Goal: Complete application form

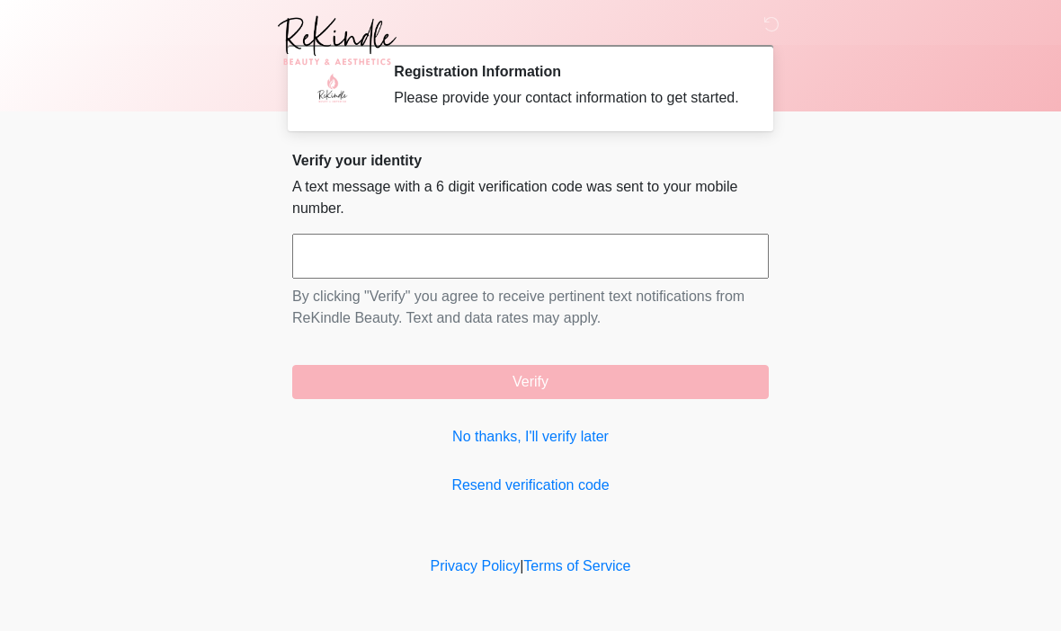
scroll to position [1, 0]
click at [507, 279] on input "text" at bounding box center [530, 256] width 476 height 45
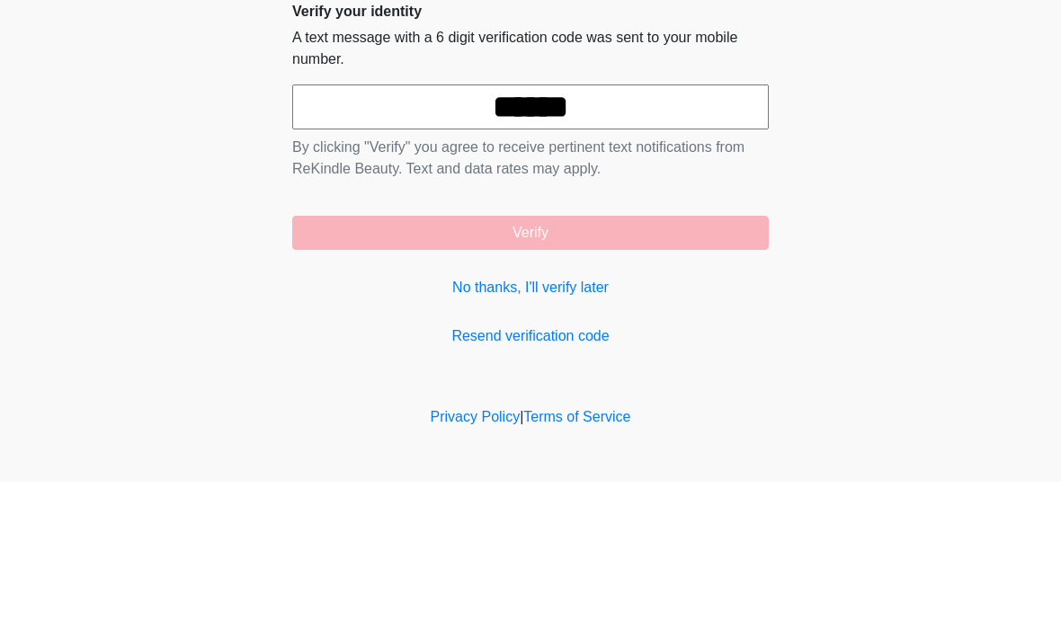
type input "******"
click at [975, 163] on body "‎ ‎ ‎ ‎ ‎ ‎ ‎ ‎ ‎ ‎ Registration Information Please provide your contact inform…" at bounding box center [530, 315] width 1061 height 631
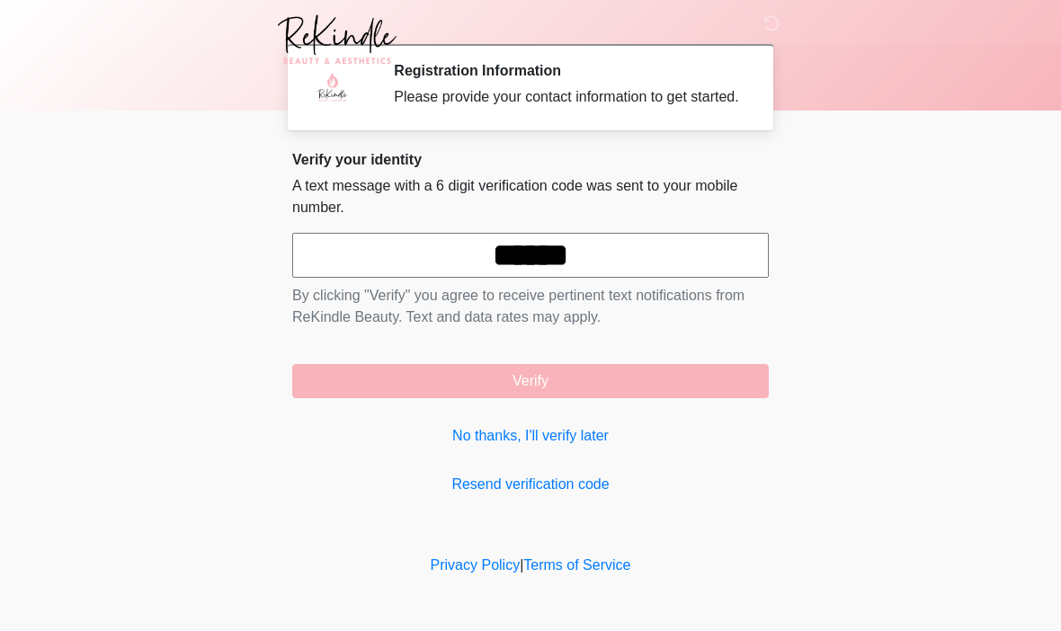
click at [662, 390] on button "Verify" at bounding box center [530, 382] width 476 height 34
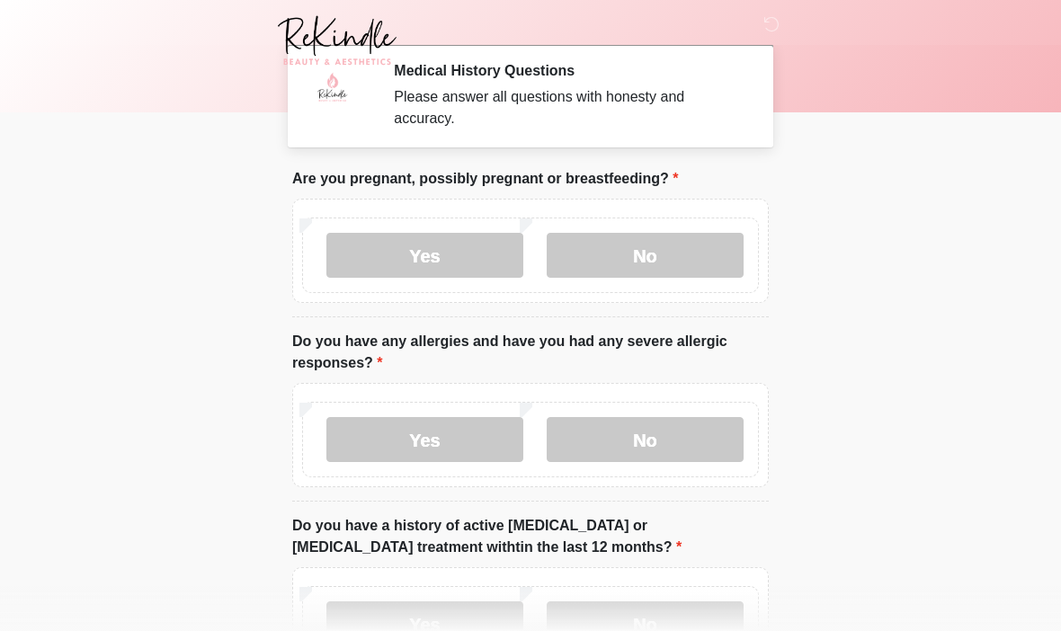
click at [683, 246] on label "No" at bounding box center [645, 255] width 197 height 45
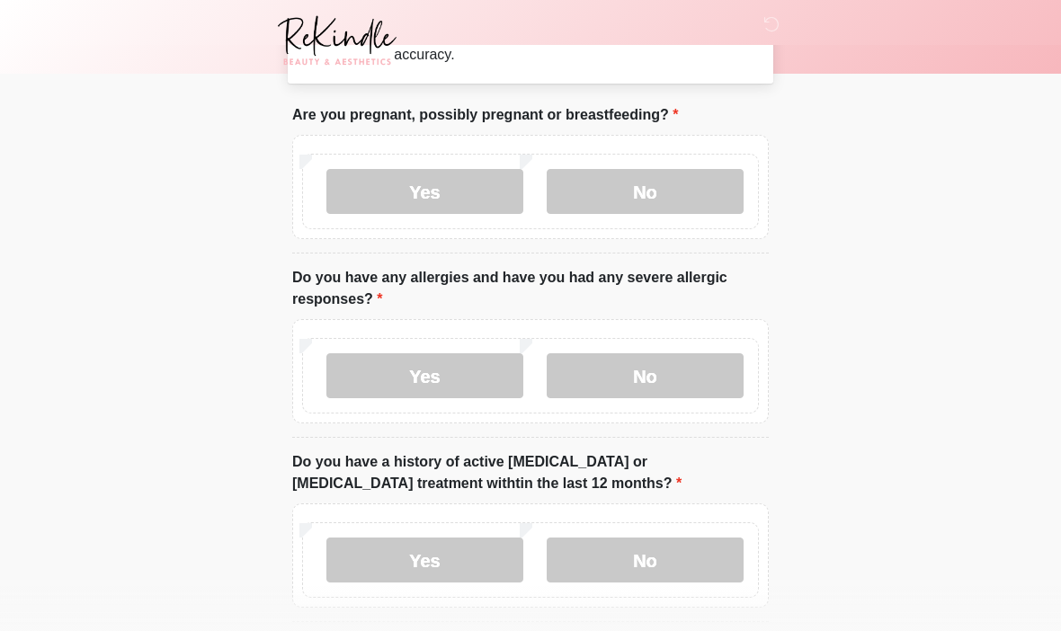
scroll to position [69, 0]
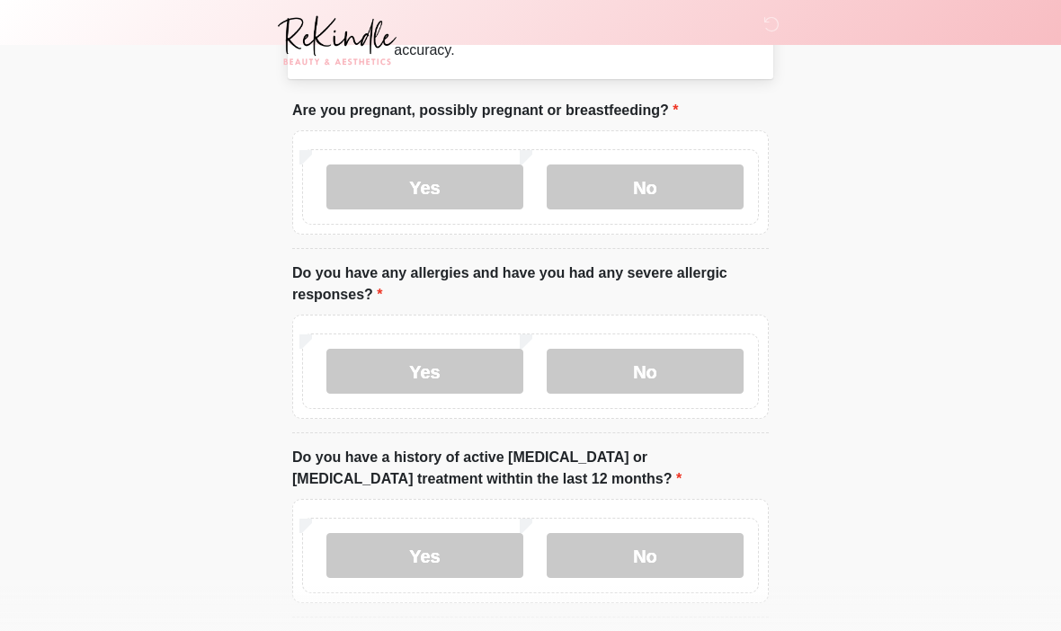
click at [433, 360] on label "Yes" at bounding box center [424, 371] width 197 height 45
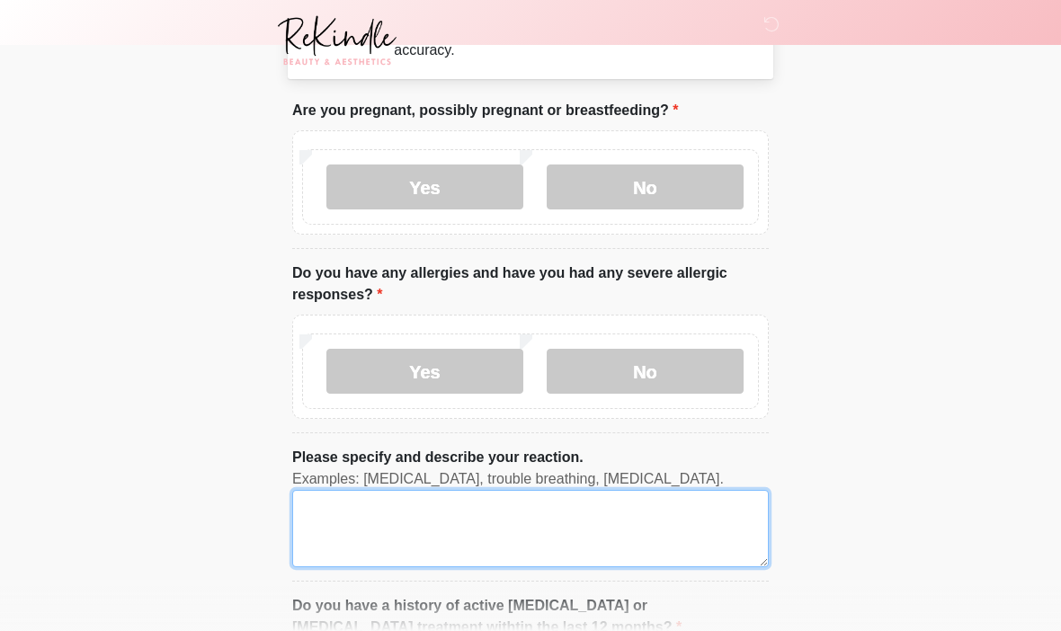
click at [461, 511] on textarea "Please specify and describe your reaction." at bounding box center [530, 528] width 476 height 77
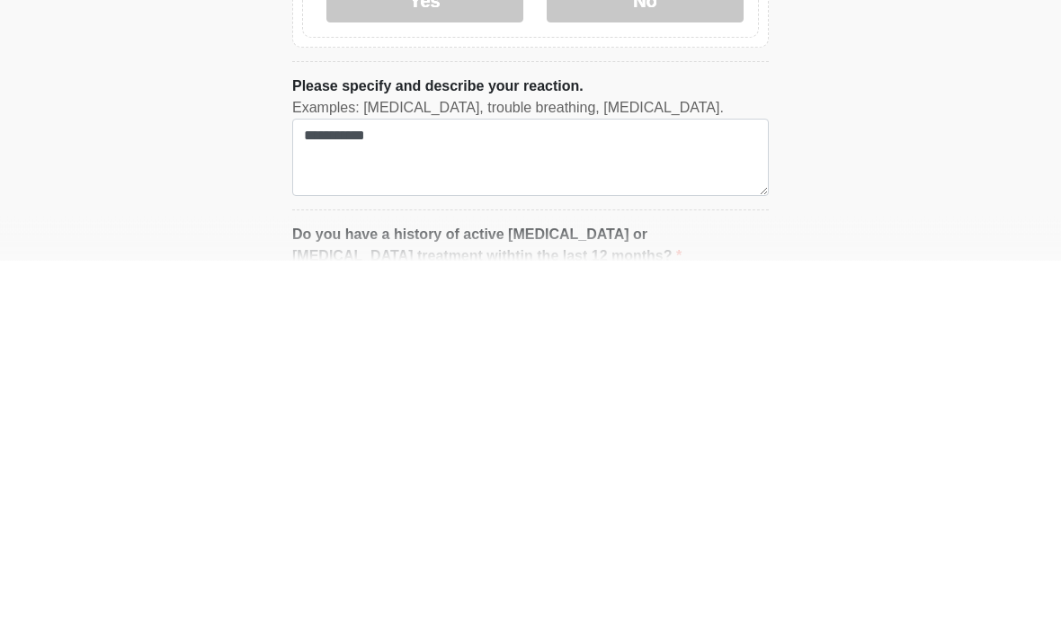
click at [982, 198] on html "‎ ‎ ‎ ‎ ‎ ‎ ‎ ‎ ‎ ‎ Medical History Questions Please answer all questions with …" at bounding box center [530, 246] width 1061 height 631
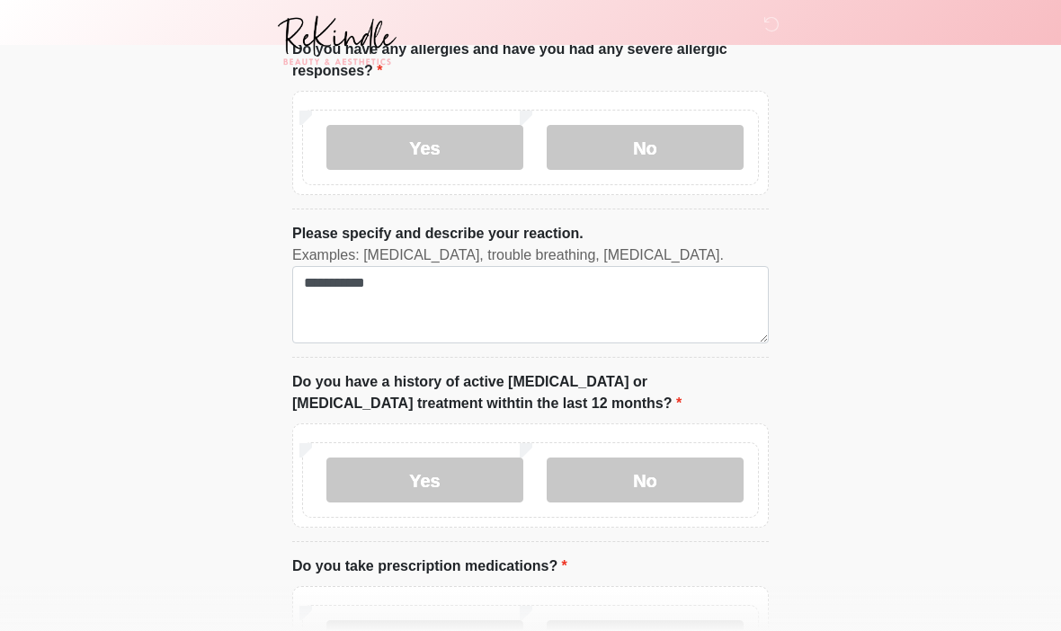
scroll to position [290, 0]
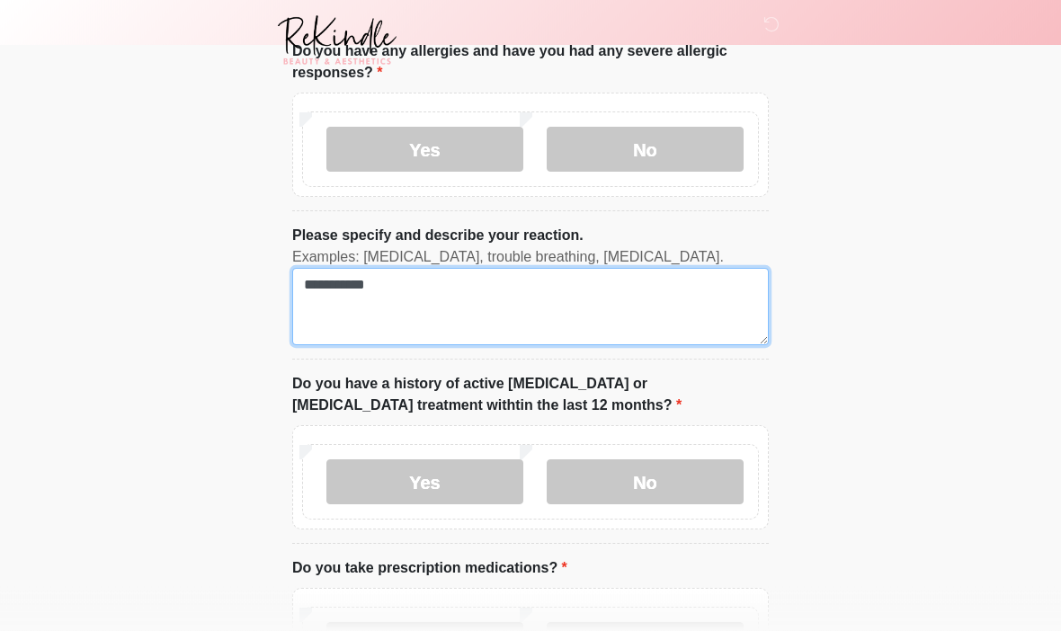
click at [569, 308] on textarea "**********" at bounding box center [530, 307] width 476 height 77
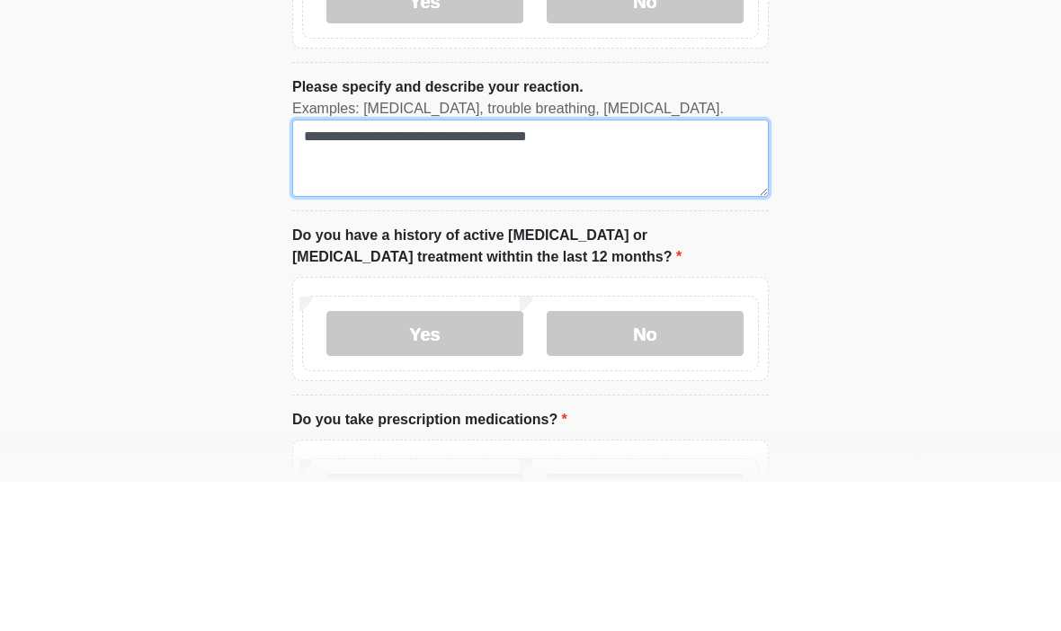
type textarea "**********"
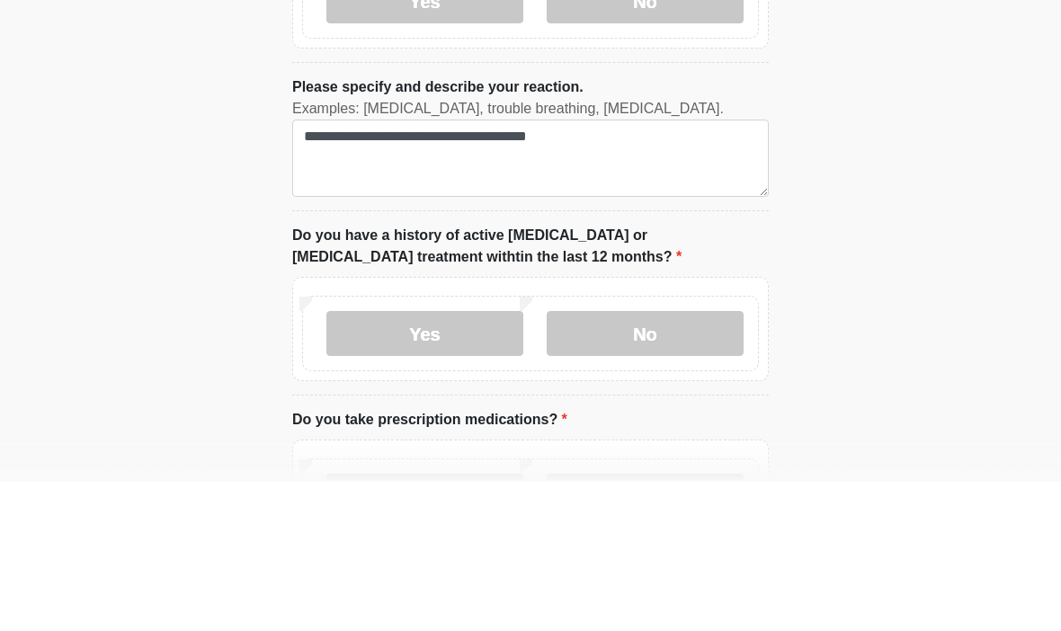
click at [1004, 218] on html "‎ ‎ ‎ ‎ ‎ ‎ ‎ ‎ ‎ ‎ Medical History Questions Please answer all questions with …" at bounding box center [530, 25] width 1061 height 631
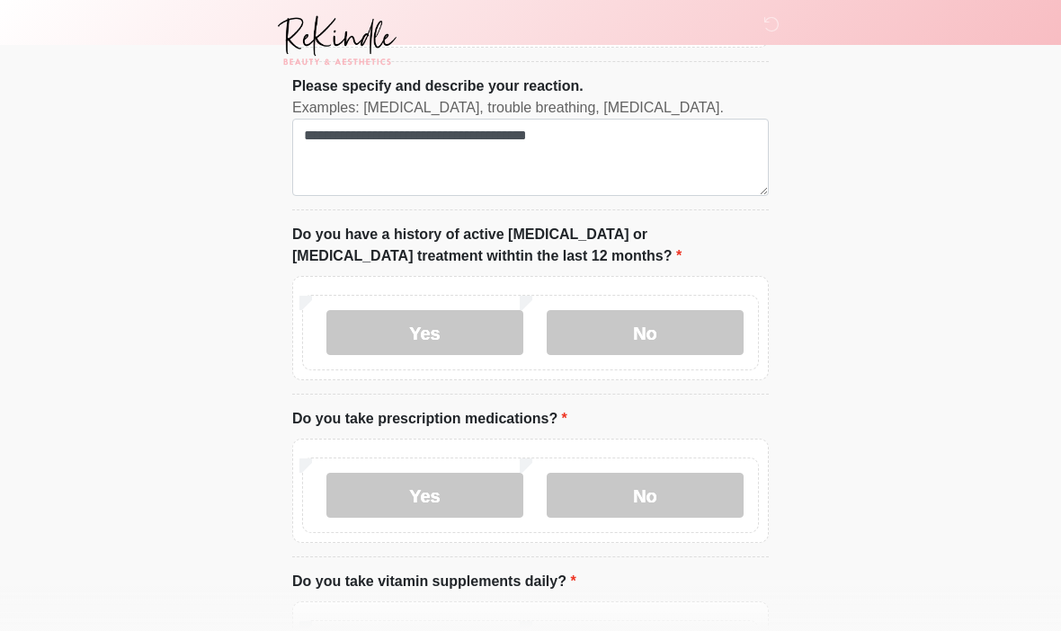
click at [648, 338] on label "No" at bounding box center [645, 332] width 197 height 45
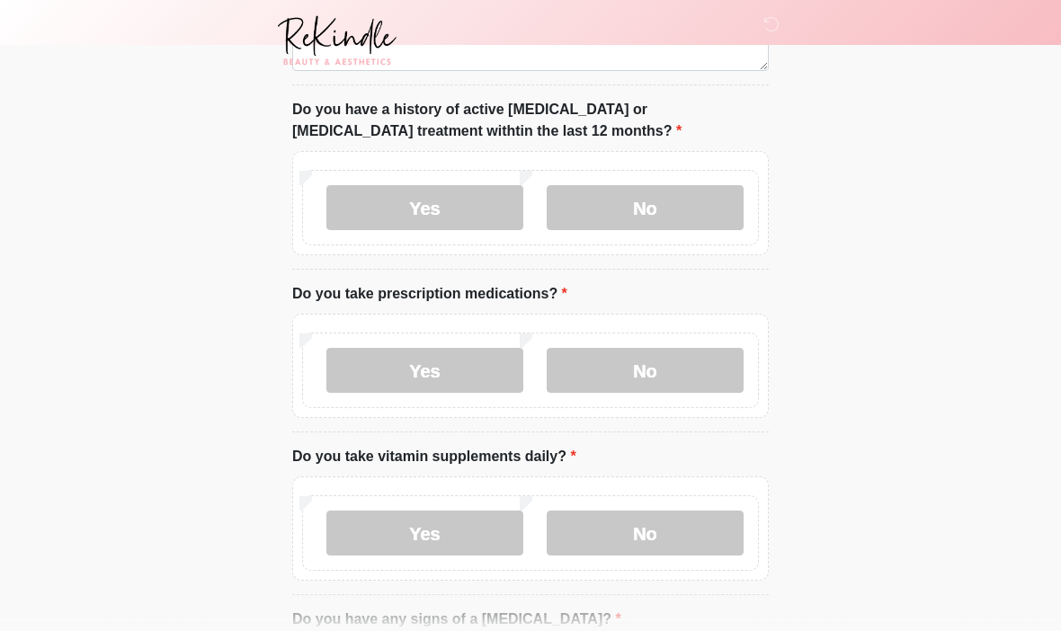
scroll to position [571, 0]
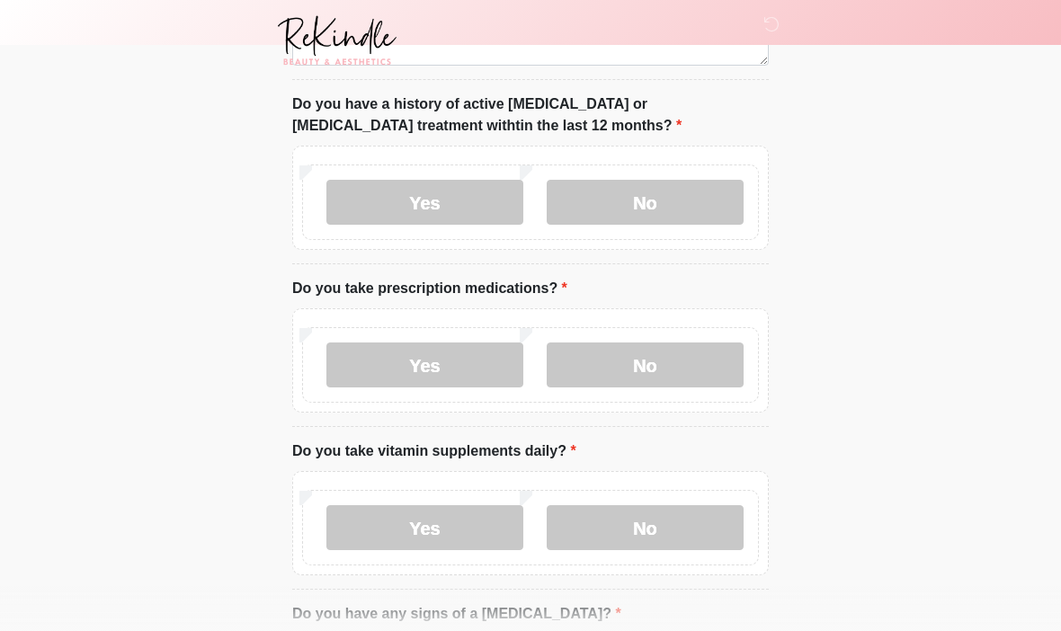
click at [686, 351] on label "No" at bounding box center [645, 365] width 197 height 45
click at [652, 537] on label "No" at bounding box center [645, 527] width 197 height 45
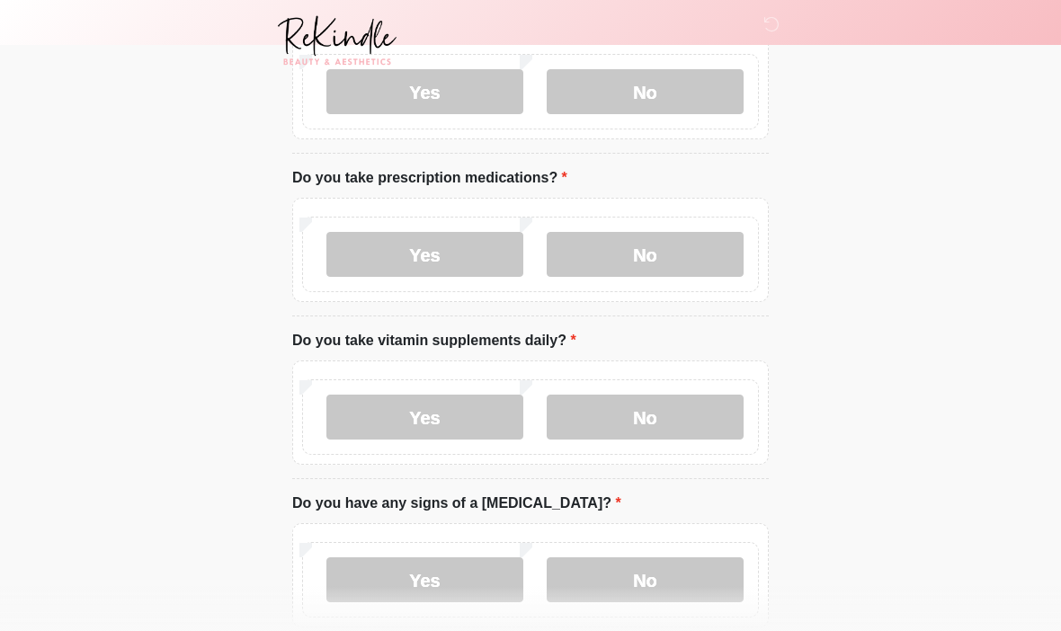
scroll to position [678, 0]
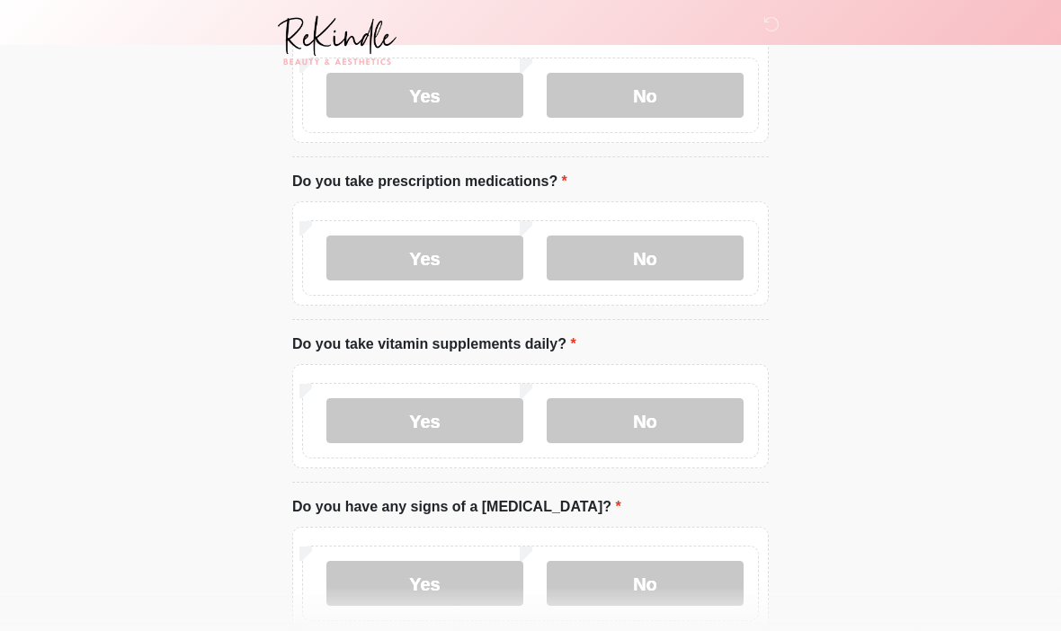
click at [452, 423] on label "Yes" at bounding box center [424, 420] width 197 height 45
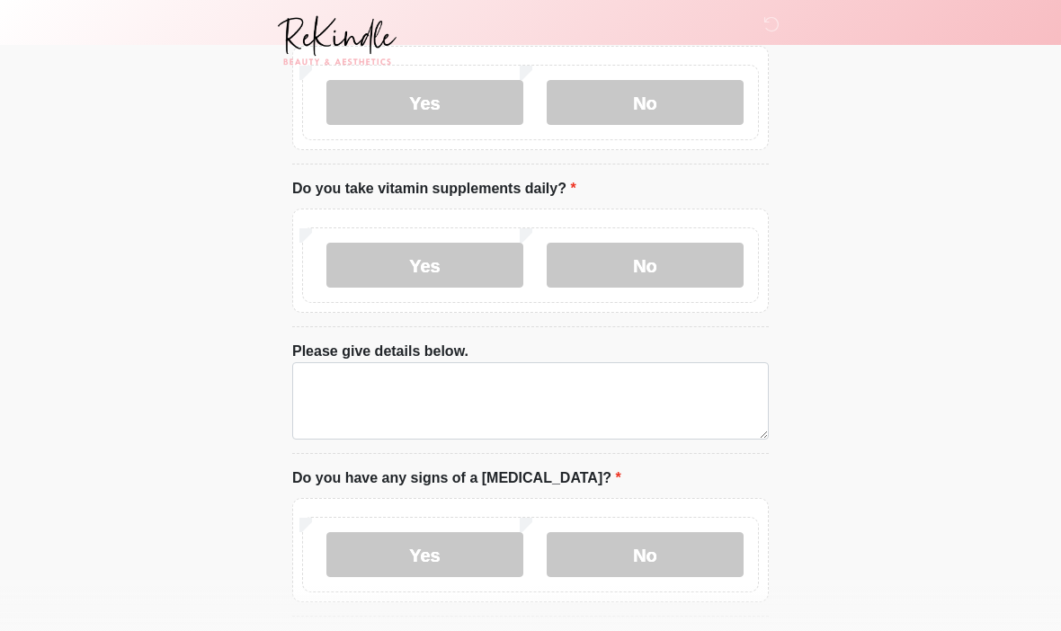
scroll to position [834, 0]
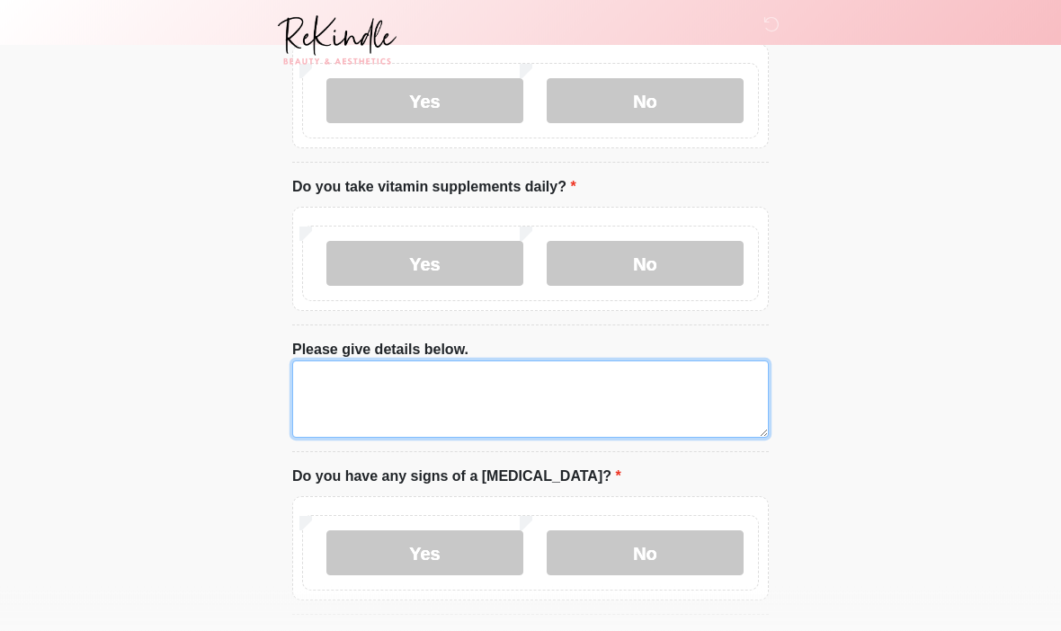
click at [585, 386] on textarea "Please give details below." at bounding box center [530, 399] width 476 height 77
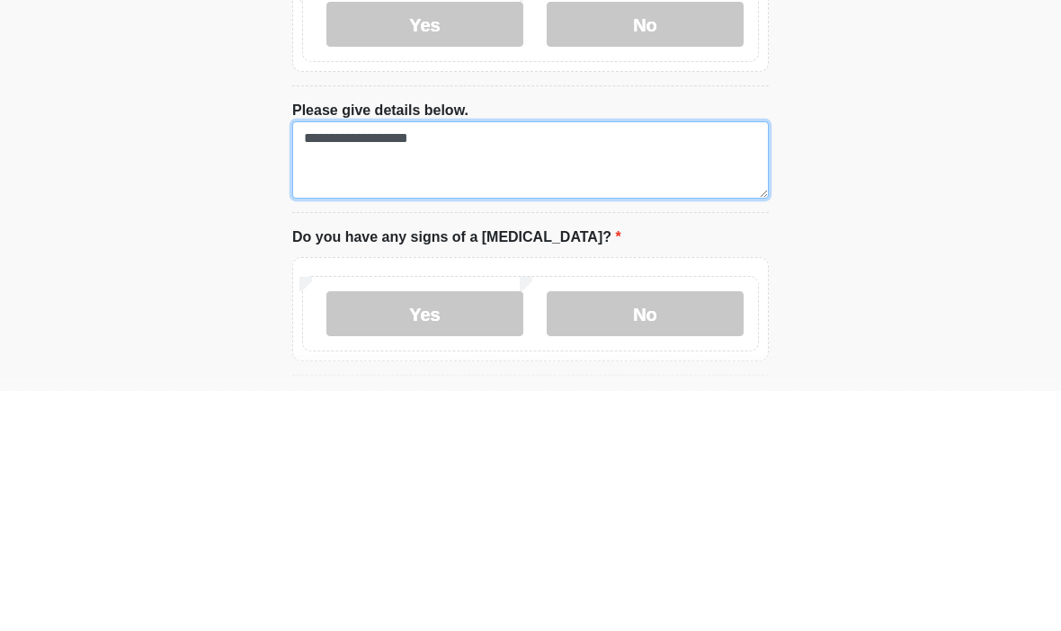
type textarea "**********"
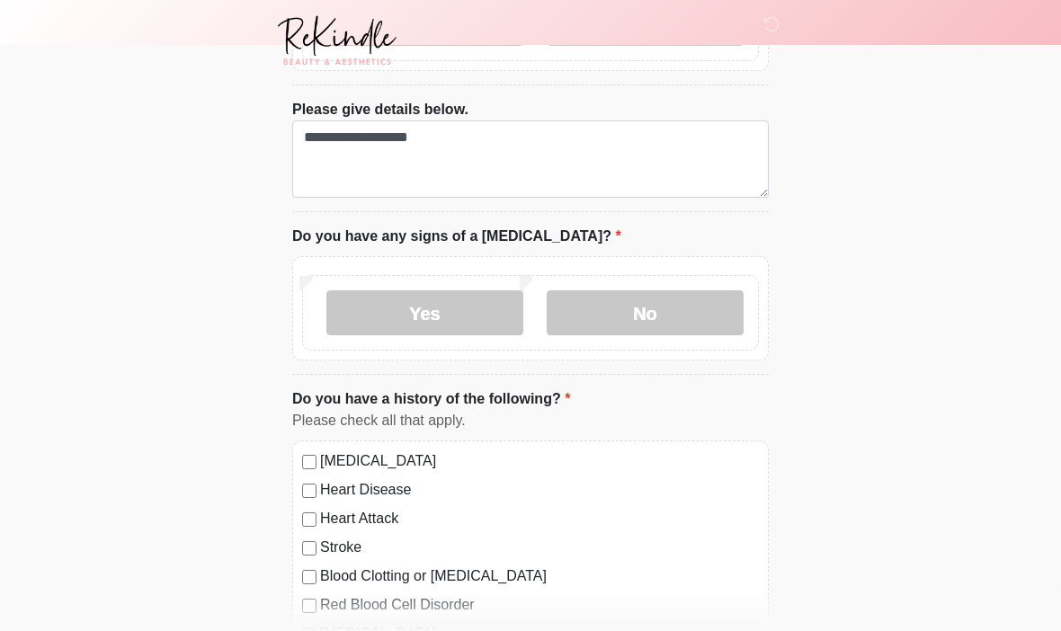
click at [663, 299] on label "No" at bounding box center [645, 312] width 197 height 45
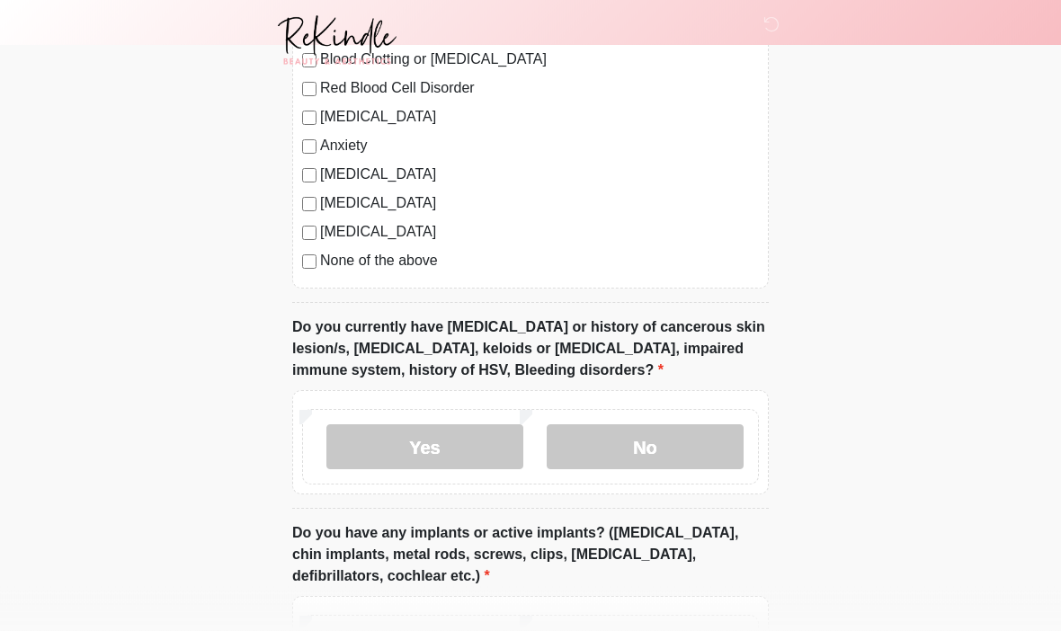
scroll to position [1594, 0]
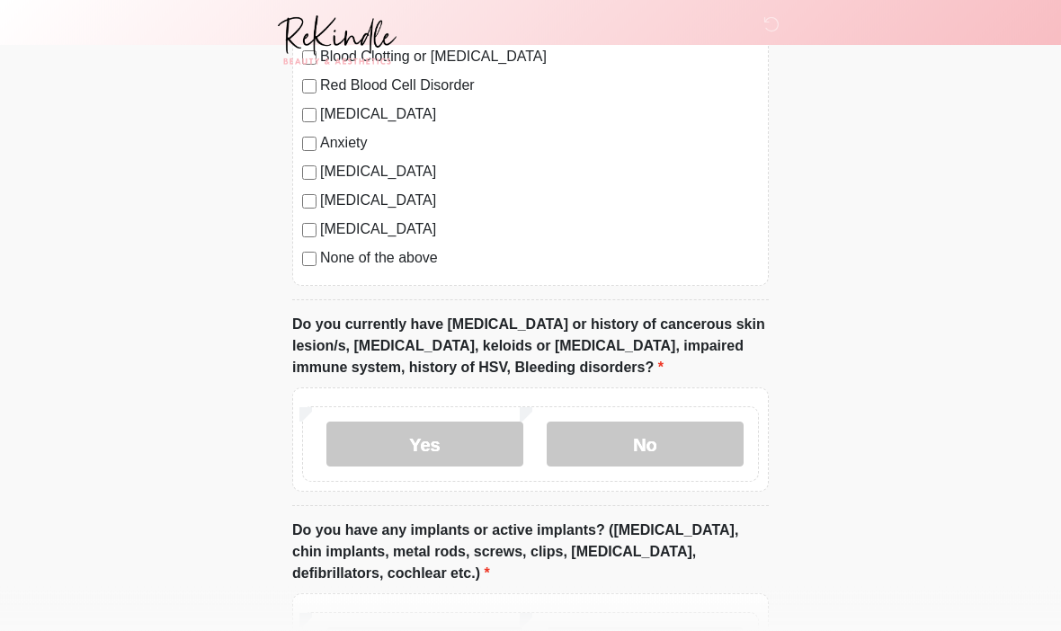
click at [689, 431] on label "No" at bounding box center [645, 445] width 197 height 45
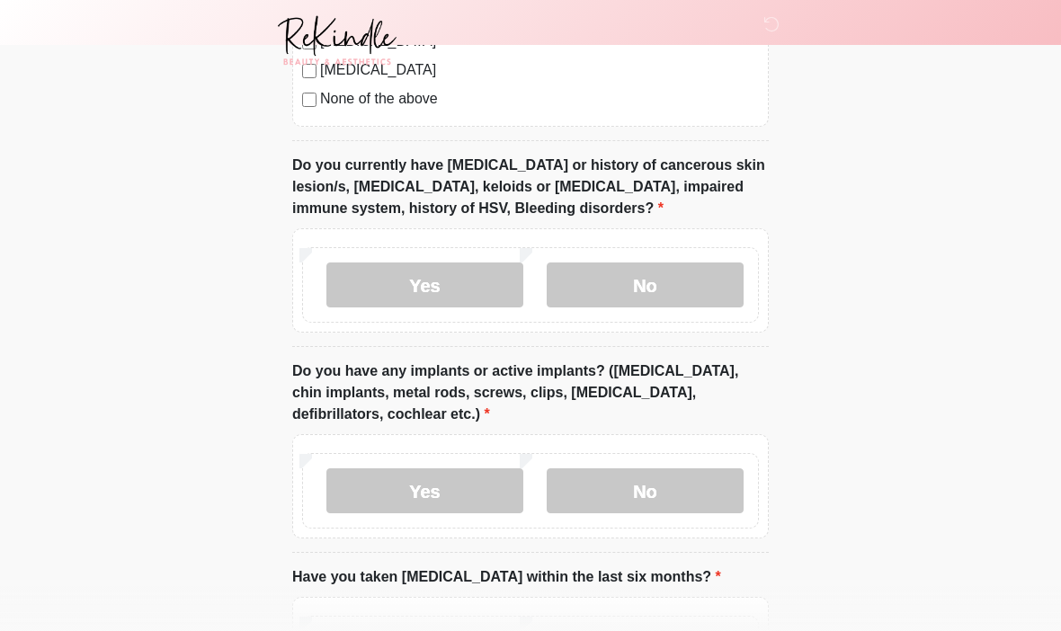
scroll to position [1755, 0]
click at [686, 492] on label "No" at bounding box center [645, 489] width 197 height 45
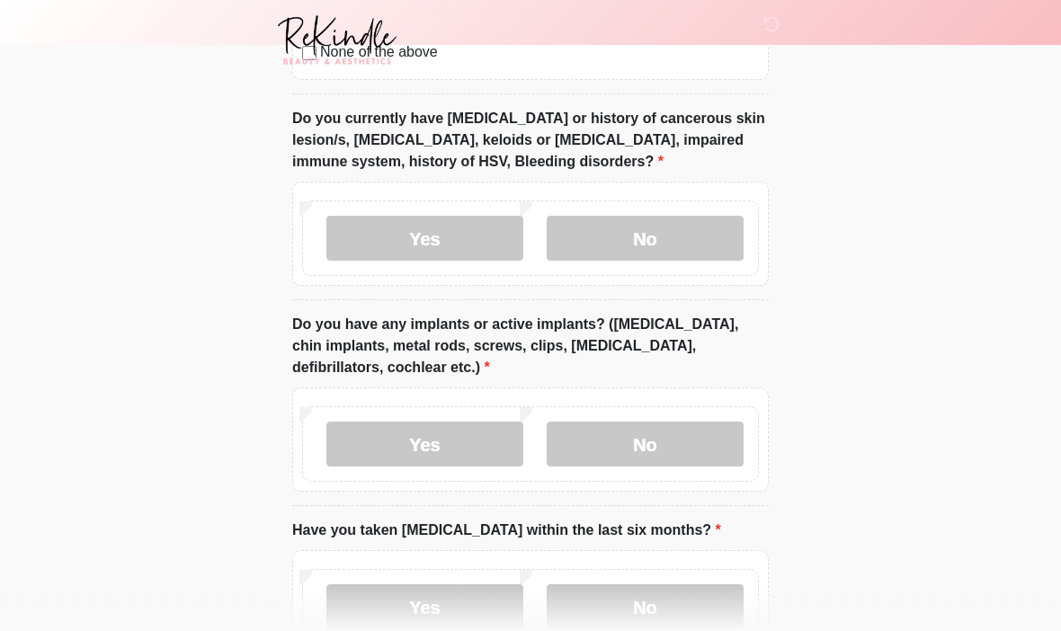
scroll to position [1917, 0]
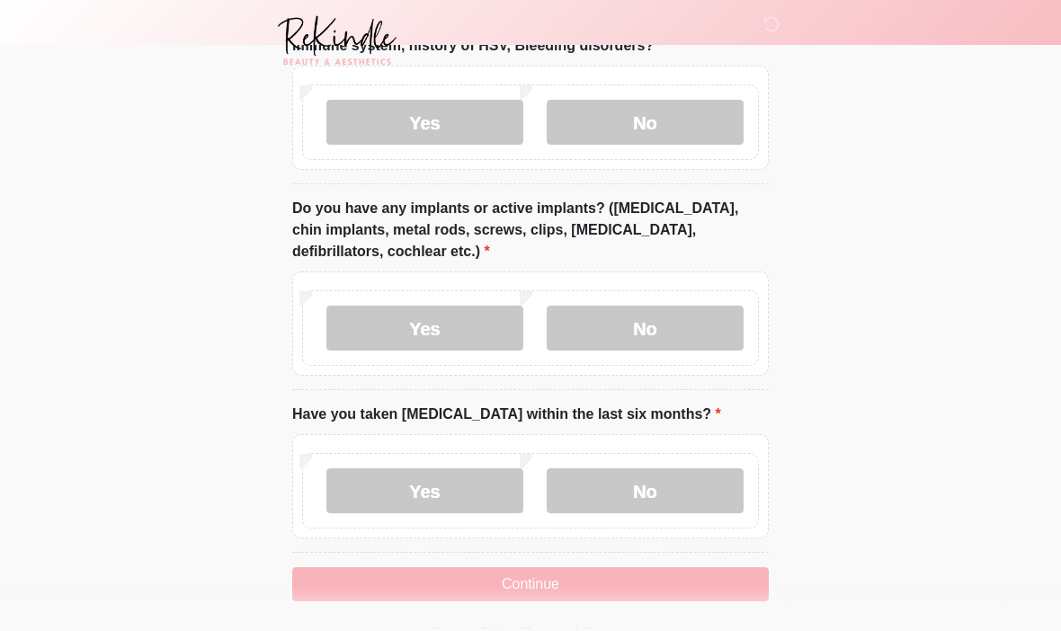
click at [672, 488] on label "No" at bounding box center [645, 490] width 197 height 45
click at [645, 582] on button "Continue" at bounding box center [530, 584] width 476 height 34
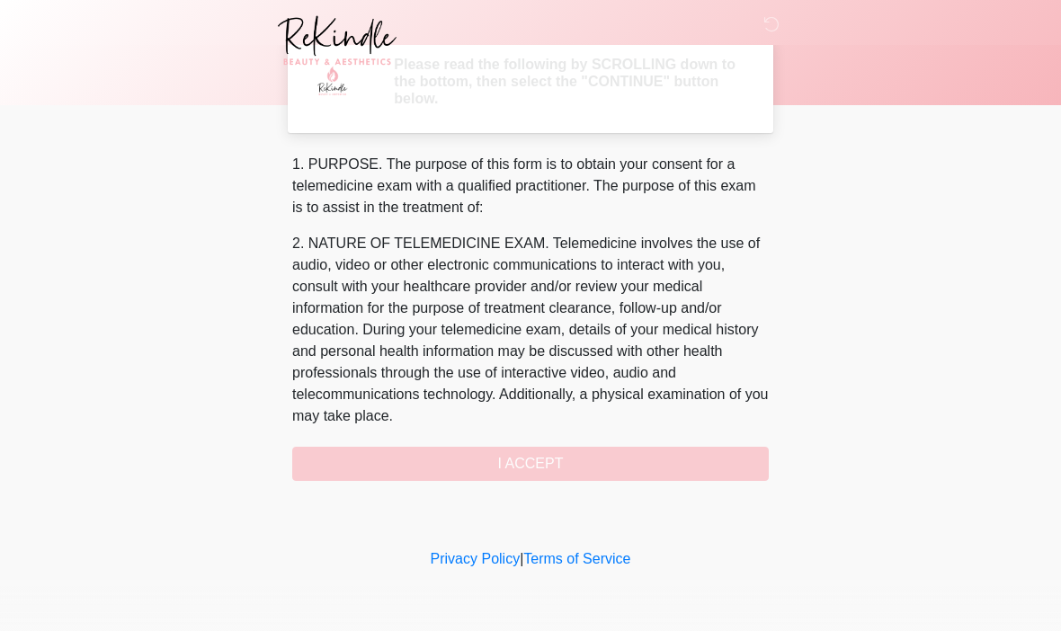
scroll to position [0, 0]
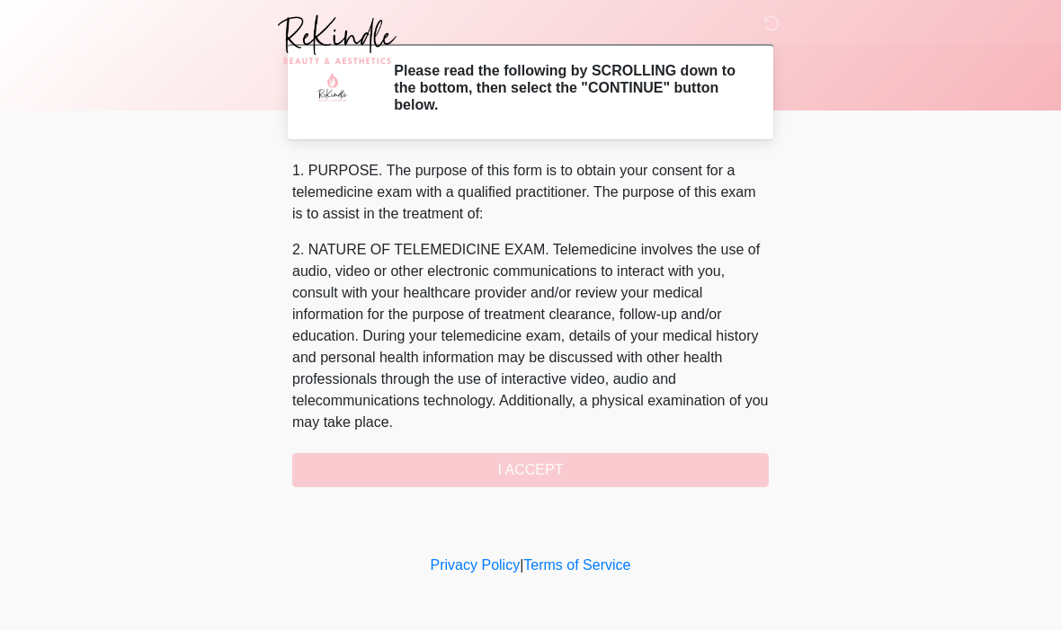
click at [636, 460] on div "1. PURPOSE. The purpose of this form is to obtain your consent for a telemedici…" at bounding box center [530, 324] width 476 height 327
click at [581, 471] on div "1. PURPOSE. The purpose of this form is to obtain your consent for a telemedici…" at bounding box center [530, 324] width 476 height 327
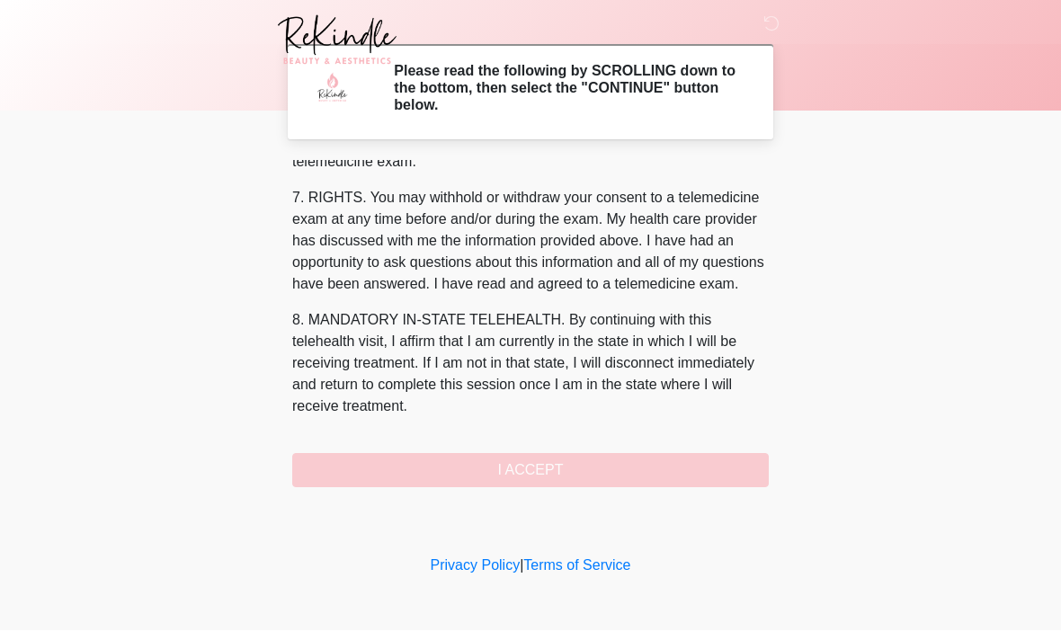
scroll to position [771, 0]
click at [524, 477] on button "I ACCEPT" at bounding box center [530, 471] width 476 height 34
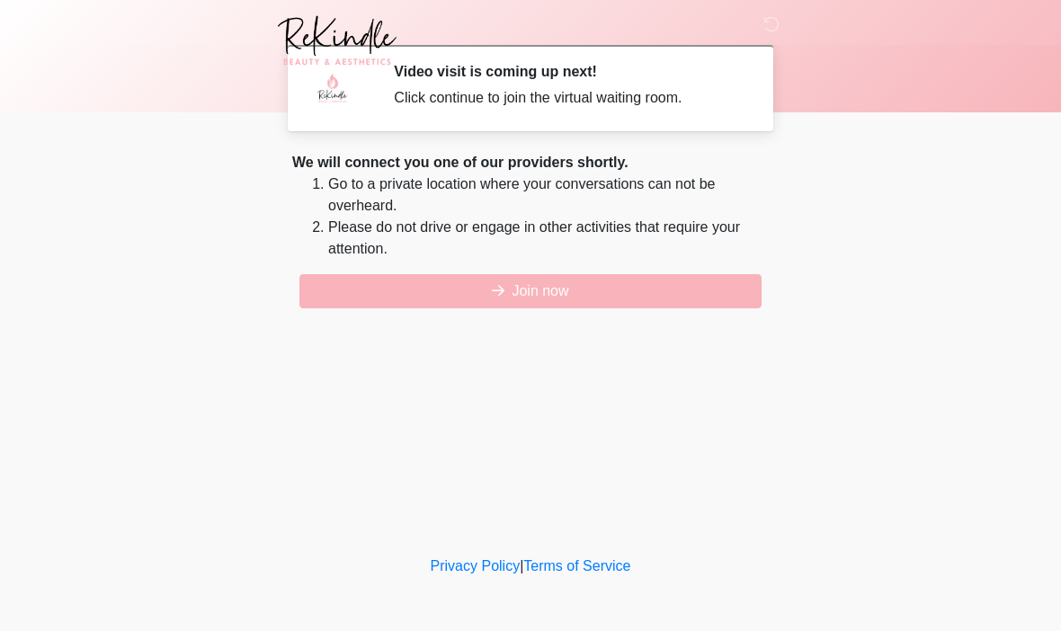
click at [672, 296] on button "Join now" at bounding box center [530, 291] width 462 height 34
